Goal: Subscribe to service/newsletter

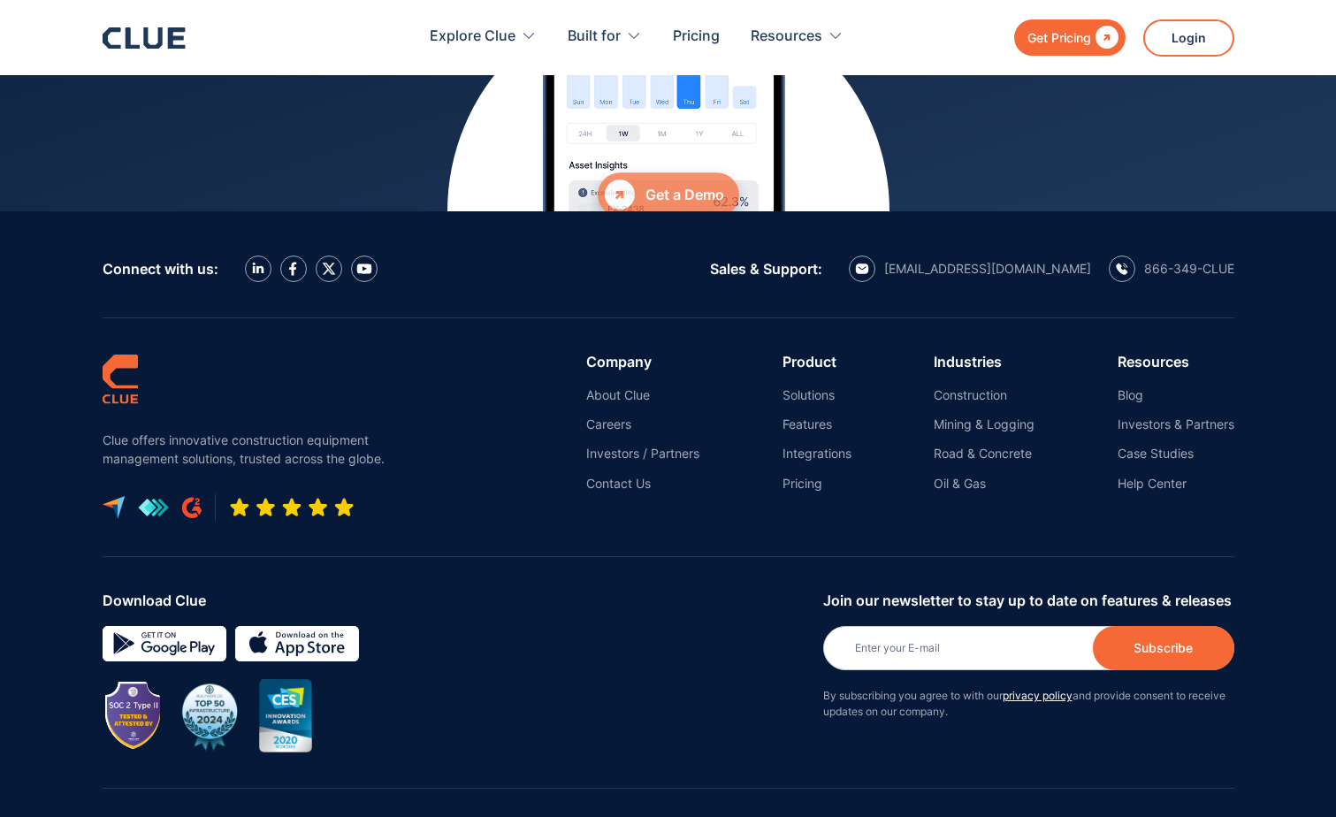
scroll to position [7996, 0]
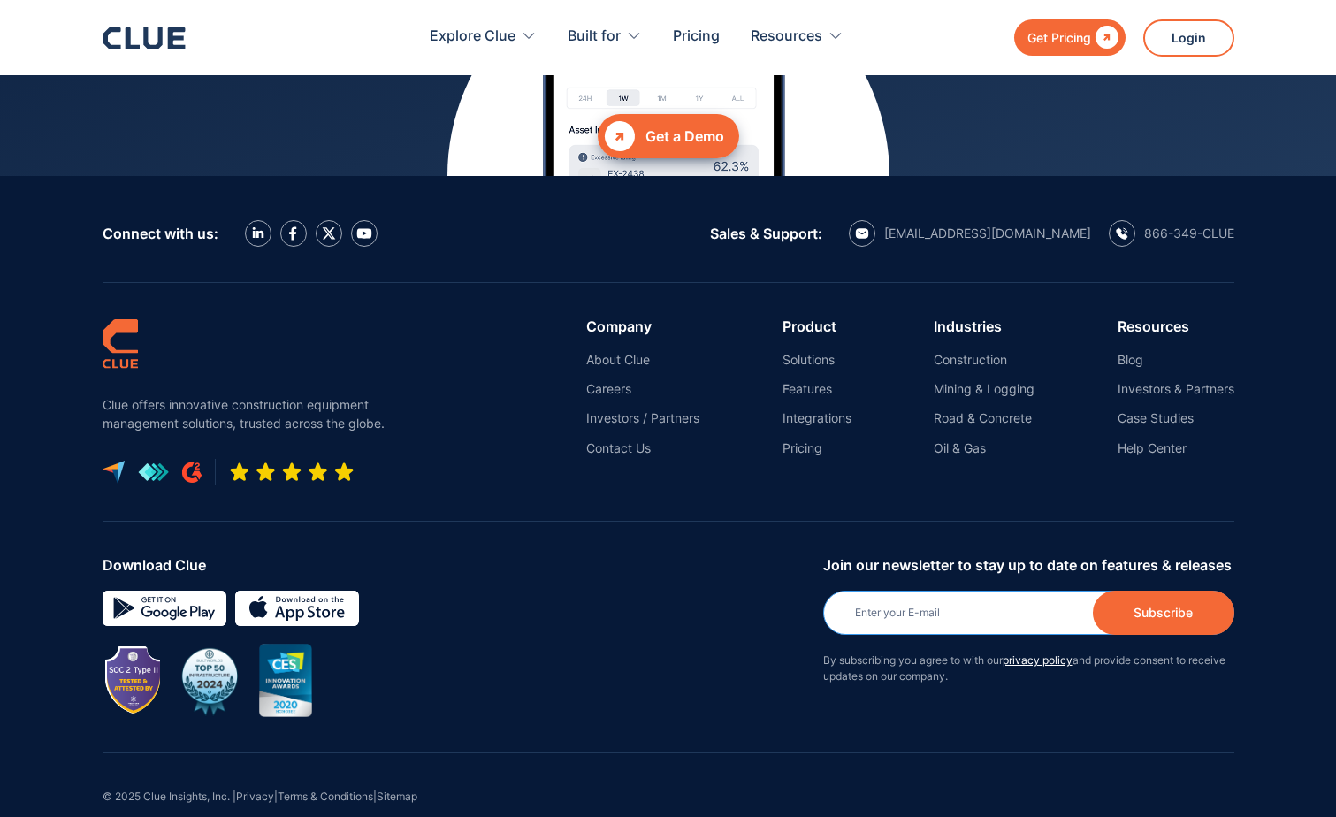
click at [920, 591] on input "Newsletter" at bounding box center [1028, 613] width 411 height 44
type input "sbloch2@ford.com"
click at [945, 114] on div " Get a Demo" at bounding box center [669, 136] width 1132 height 44
click at [1007, 591] on div "sbloch2@ford.com Newsletter Subscriber Subscribe" at bounding box center [1028, 613] width 411 height 44
click at [966, 599] on div "sbloch2@ford.com Newsletter Subscriber Subscribe" at bounding box center [1028, 613] width 411 height 44
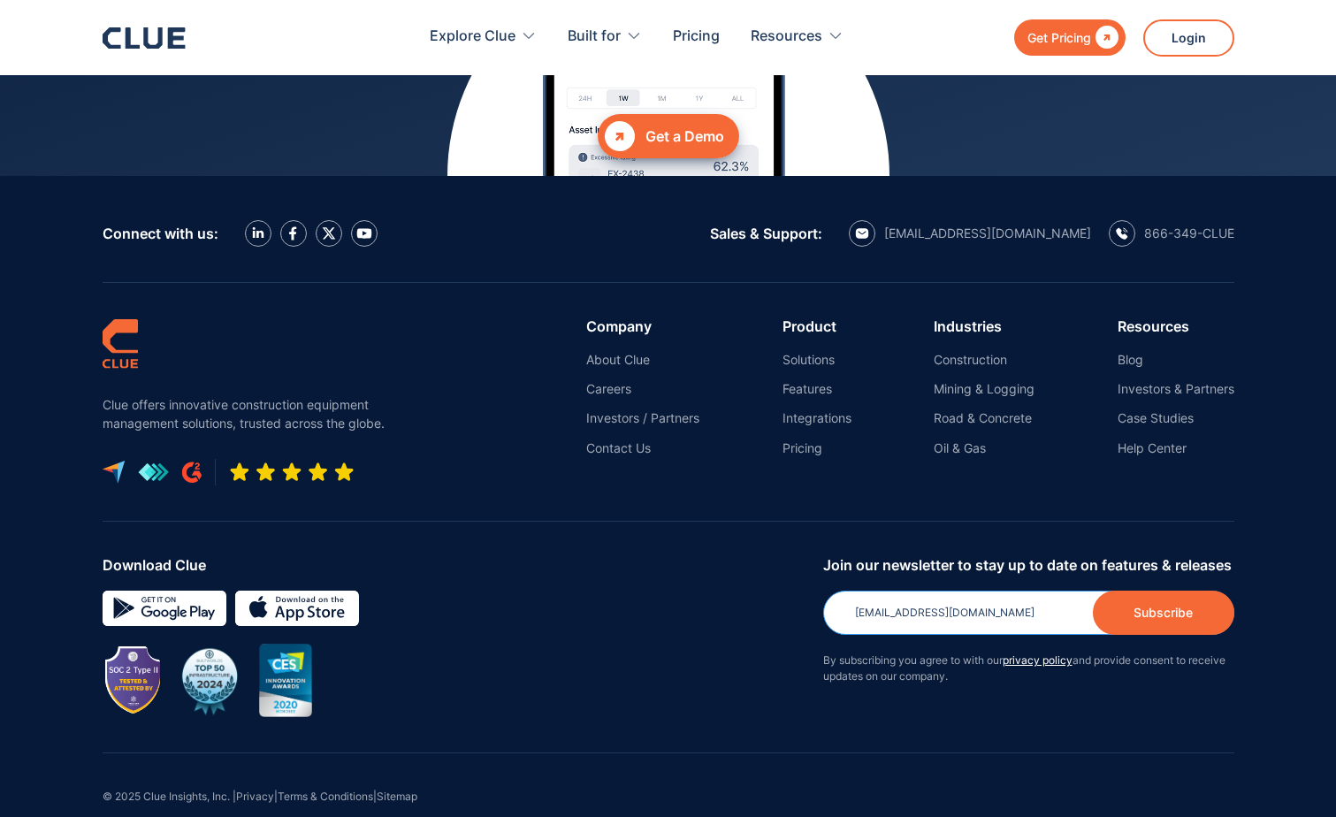
click at [1005, 591] on input "sbloch2@ford.com" at bounding box center [1028, 613] width 411 height 44
click at [1173, 381] on link "Investors & Partners" at bounding box center [1176, 389] width 117 height 16
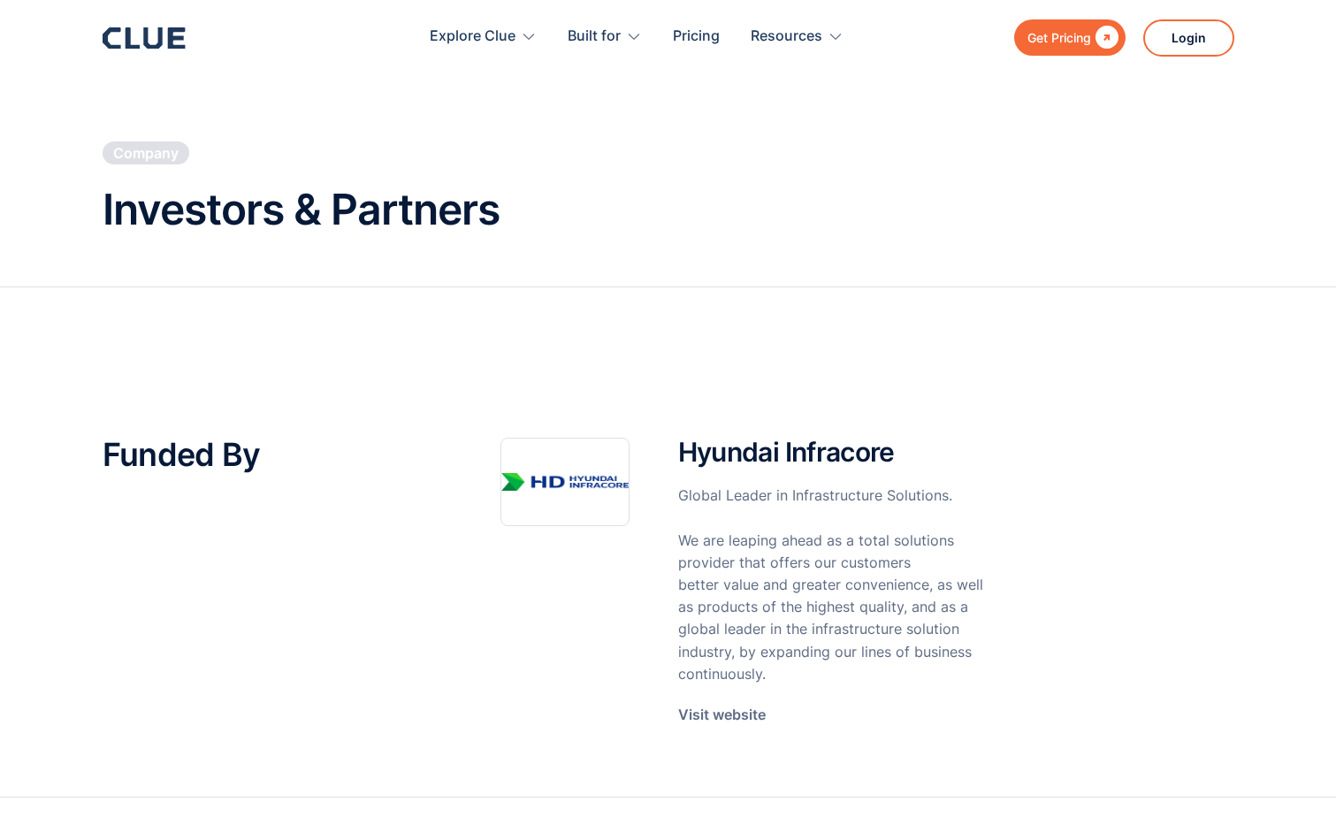
click at [748, 323] on section "Funded By Hyundai Infracore Global Leader in Infrastructure Solutions. We are l…" at bounding box center [668, 542] width 1336 height 510
